Goal: Obtain resource: Download file/media

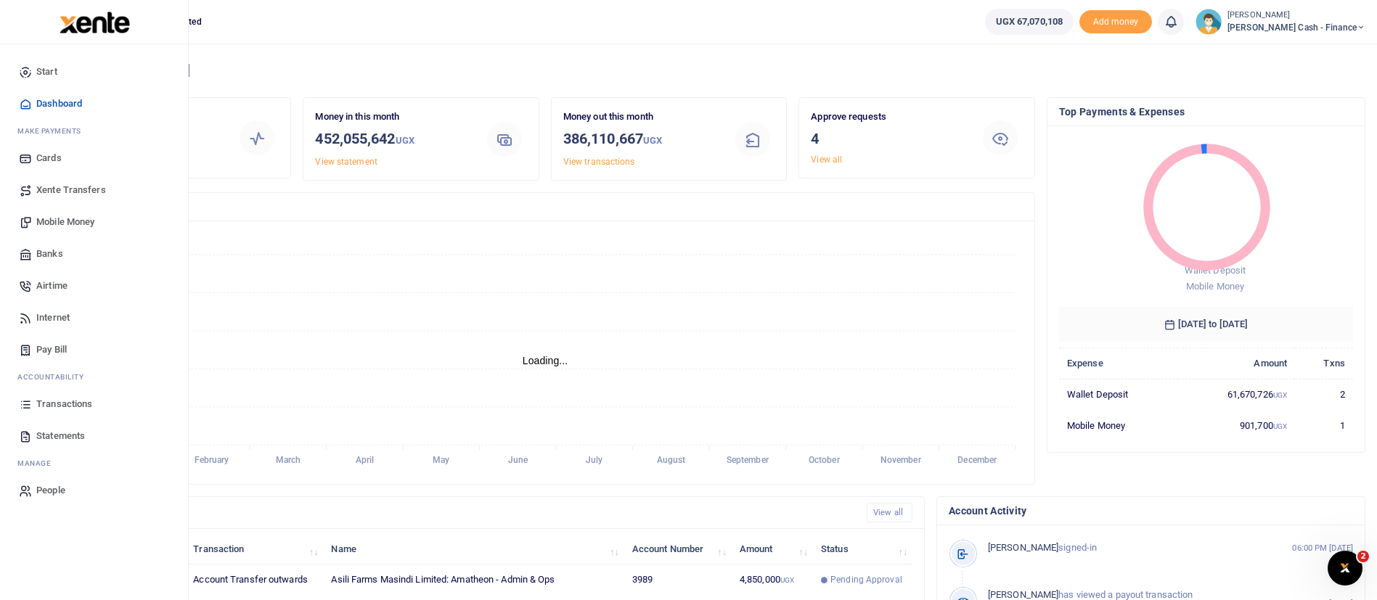
click at [73, 431] on span "Statements" at bounding box center [60, 436] width 49 height 15
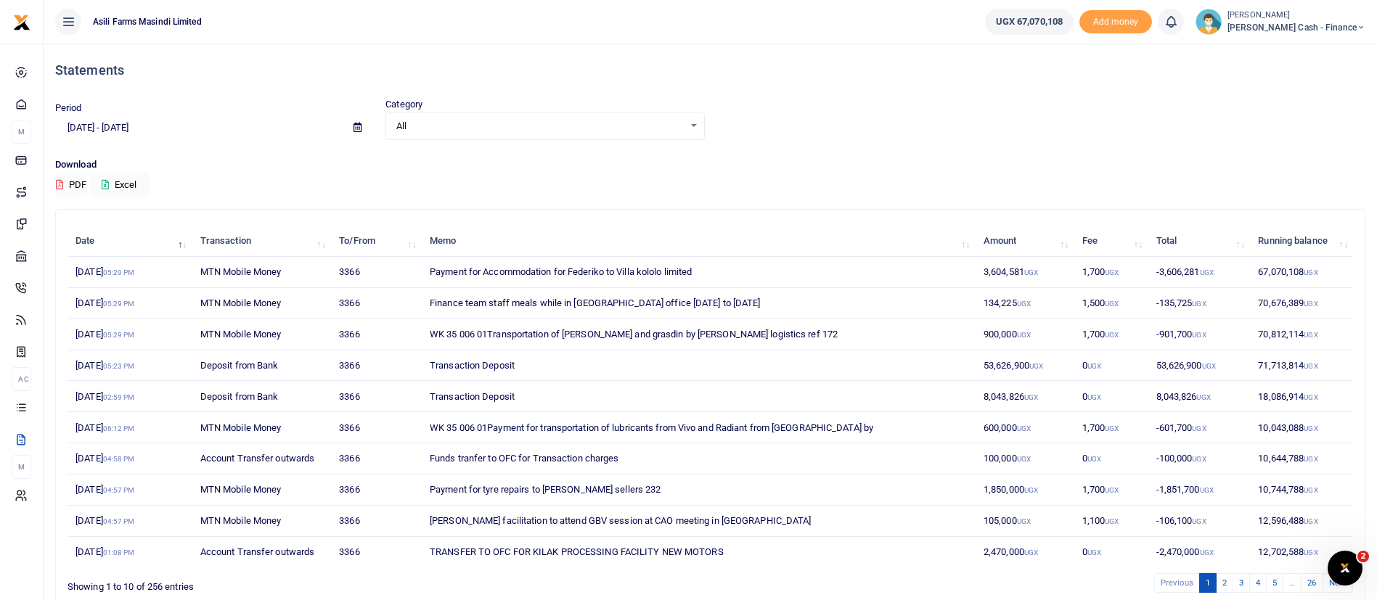
click at [356, 130] on icon at bounding box center [358, 127] width 8 height 9
click at [116, 308] on li "Custom Range" at bounding box center [107, 314] width 102 height 23
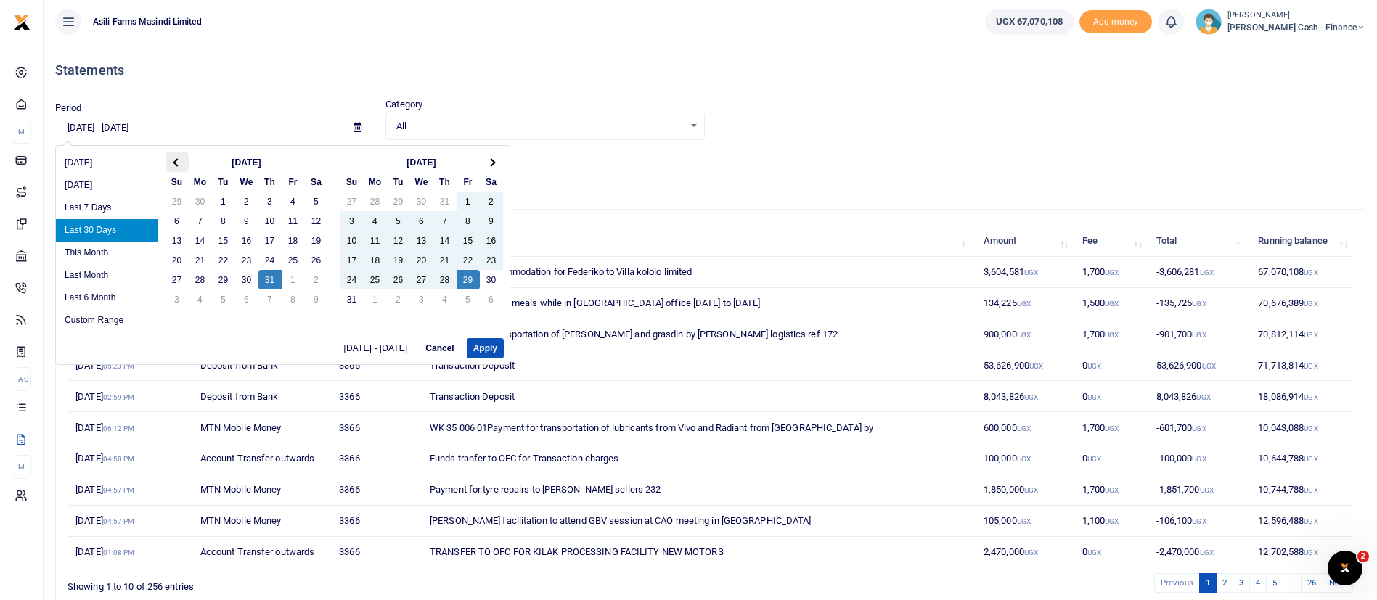
click at [181, 163] on th at bounding box center [177, 162] width 23 height 20
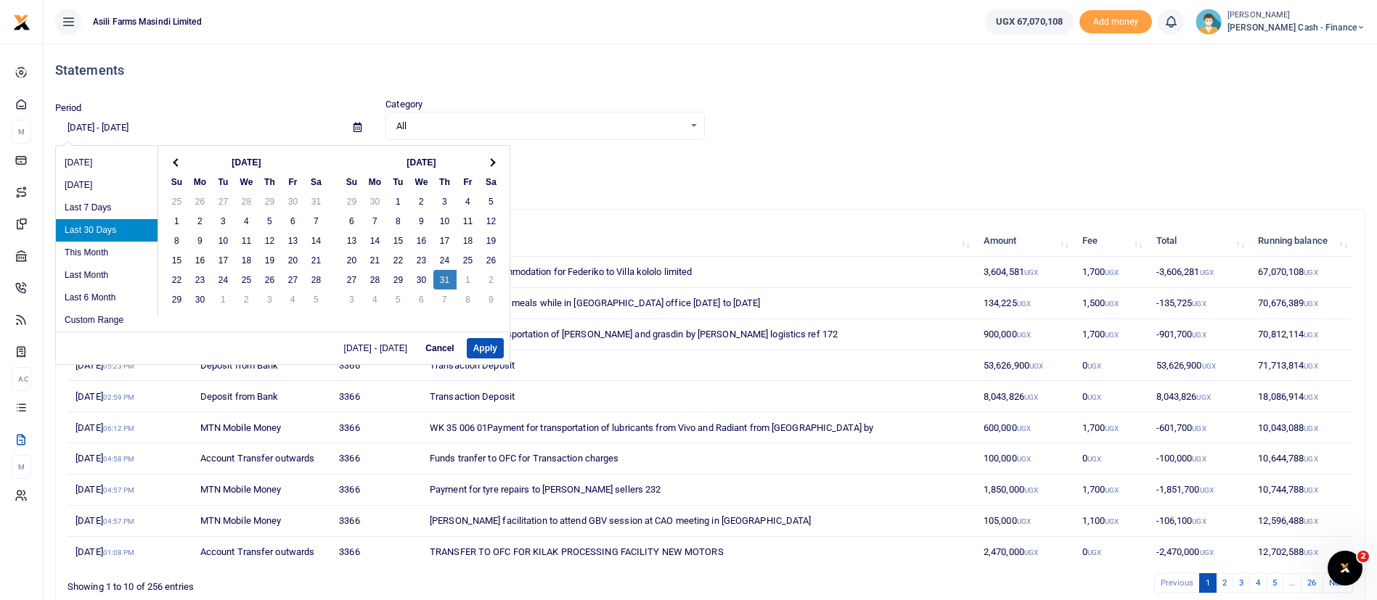
click at [181, 163] on th at bounding box center [177, 162] width 23 height 20
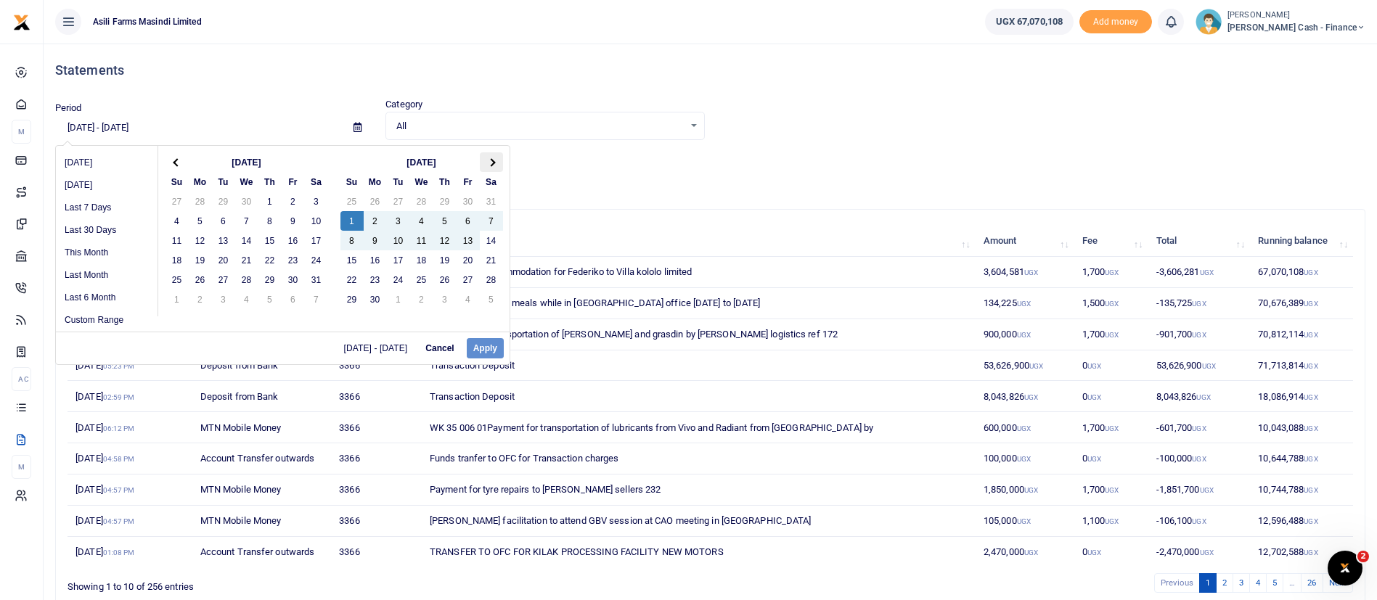
click at [495, 165] on th at bounding box center [491, 162] width 23 height 20
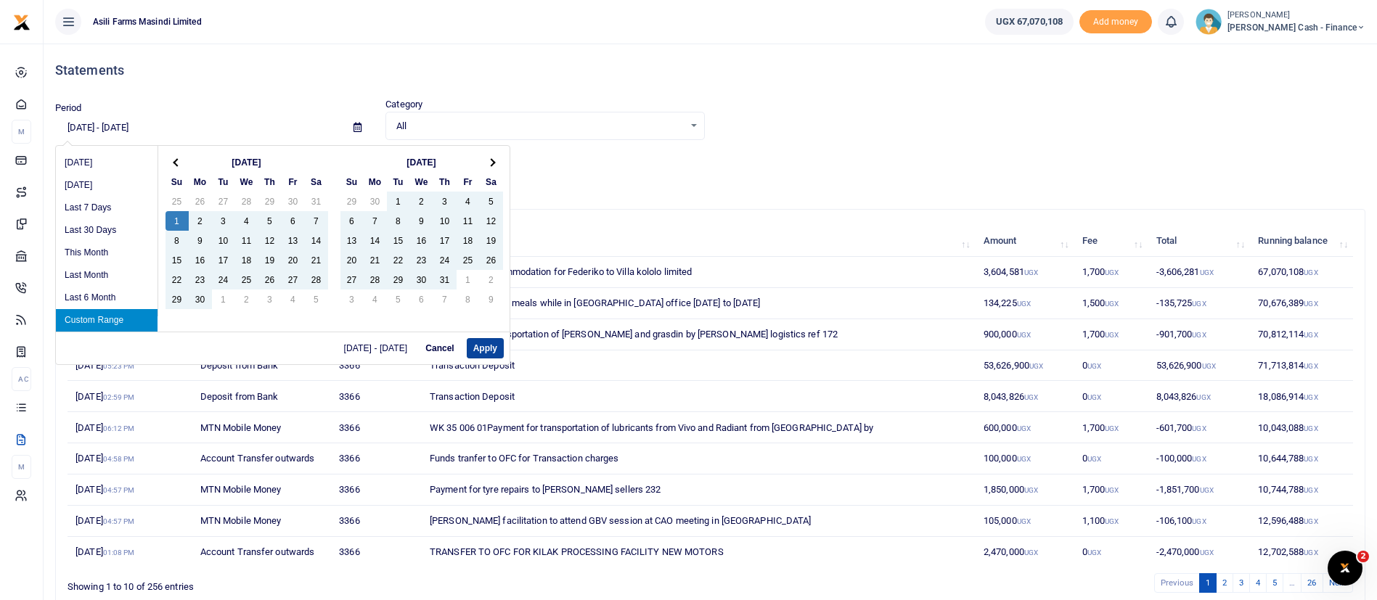
click at [491, 351] on button "Apply" at bounding box center [485, 348] width 37 height 20
type input "06/01/2025 - 08/29/2025"
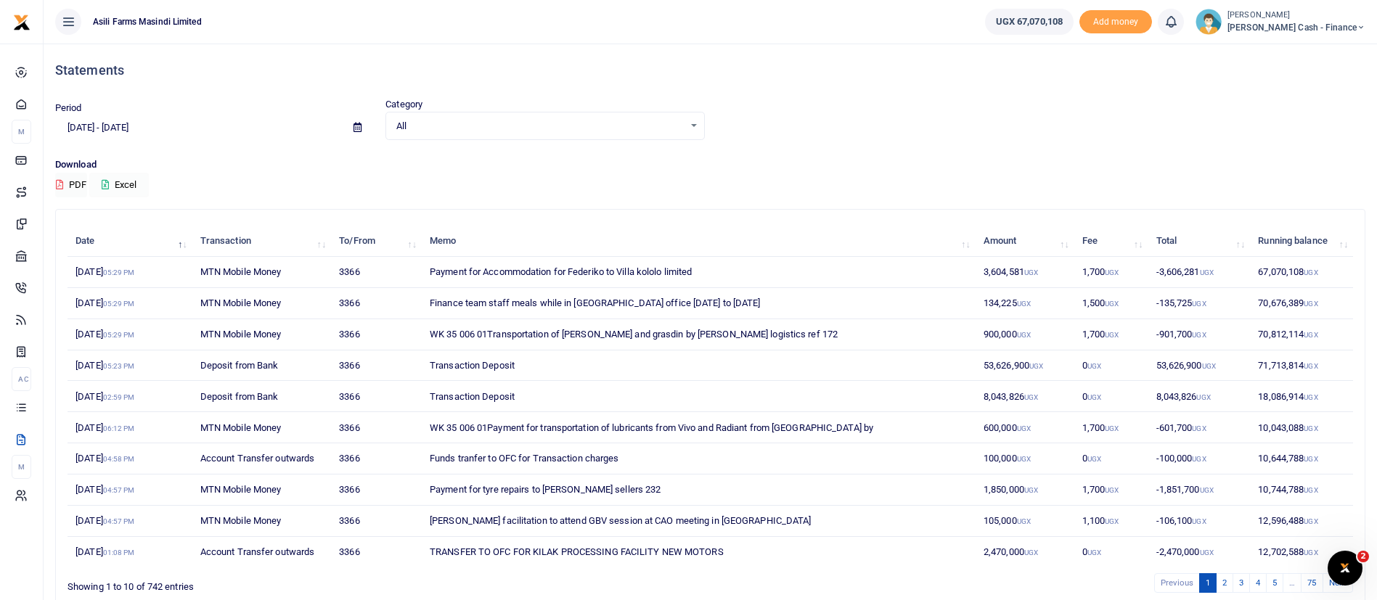
click at [128, 177] on button "Excel" at bounding box center [119, 185] width 60 height 25
